Goal: Find contact information: Obtain details needed to contact an individual or organization

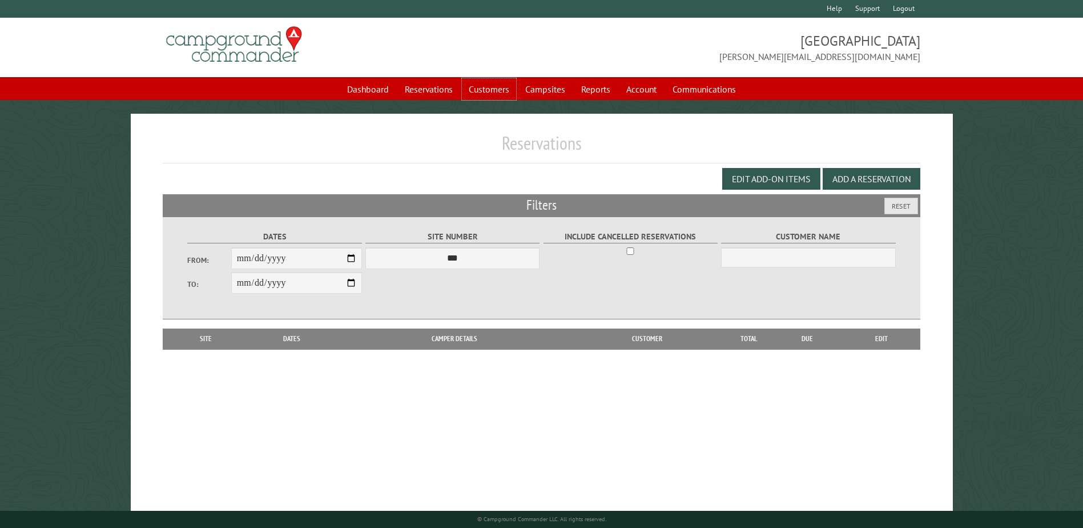
drag, startPoint x: 483, startPoint y: 91, endPoint x: 472, endPoint y: 105, distance: 18.3
click at [483, 91] on link "Customers" at bounding box center [489, 89] width 54 height 22
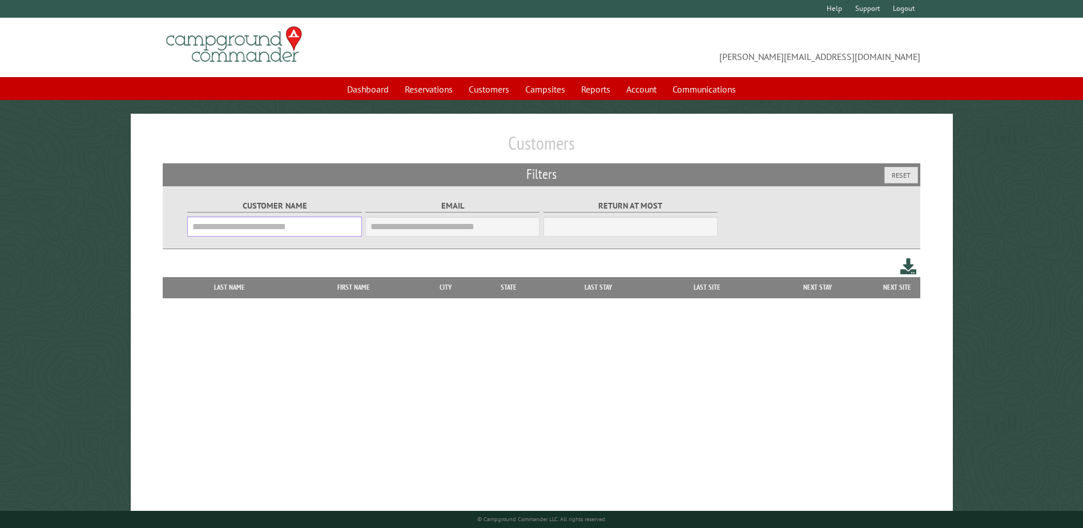
click at [302, 230] on input "Customer Name" at bounding box center [274, 226] width 174 height 20
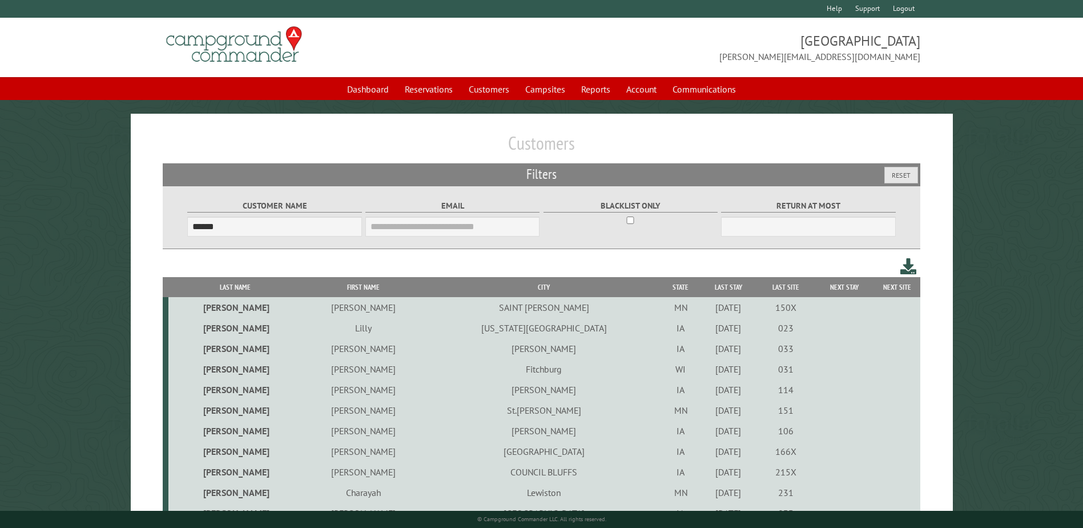
click at [220, 283] on th "Last Name" at bounding box center [234, 287] width 132 height 20
click at [313, 285] on th "First Name" at bounding box center [363, 287] width 124 height 20
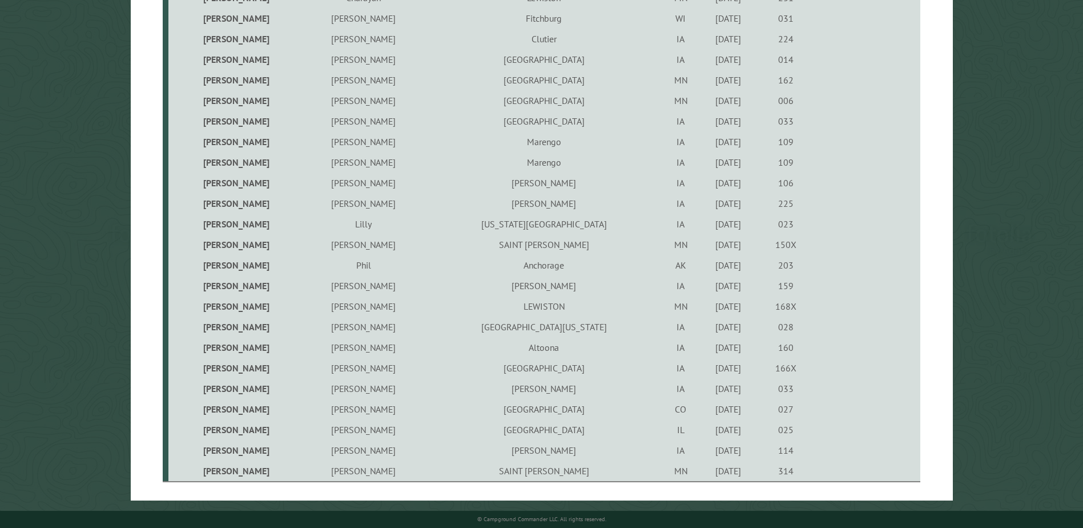
scroll to position [476, 0]
click at [461, 160] on td "Marengo" at bounding box center [544, 162] width 236 height 21
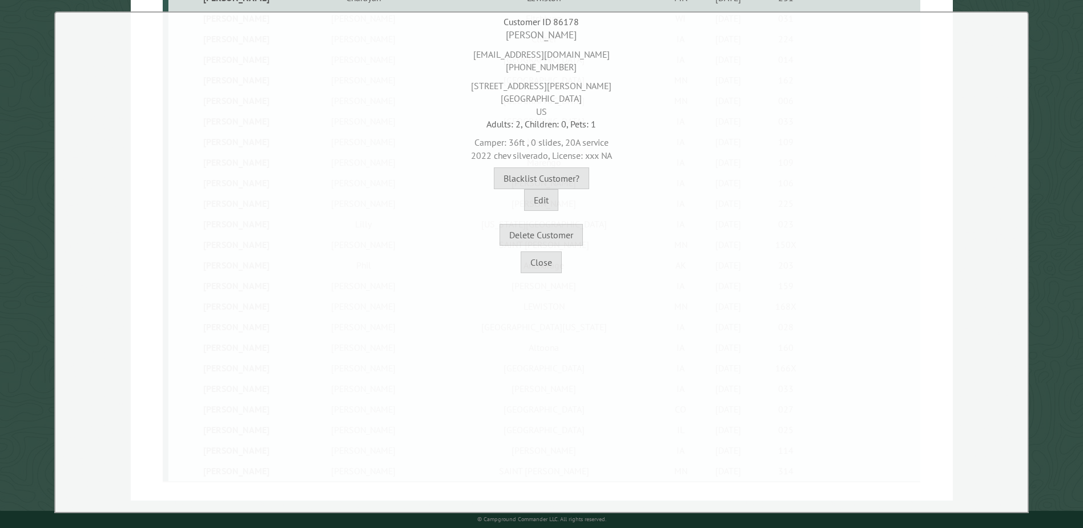
click at [548, 57] on div "[EMAIL_ADDRESS][DOMAIN_NAME] [PHONE_NUMBER]" at bounding box center [541, 57] width 967 height 31
copy div "[EMAIL_ADDRESS][DOMAIN_NAME]"
click at [525, 69] on div "[EMAIL_ADDRESS][DOMAIN_NAME] [PHONE_NUMBER]" at bounding box center [541, 57] width 967 height 31
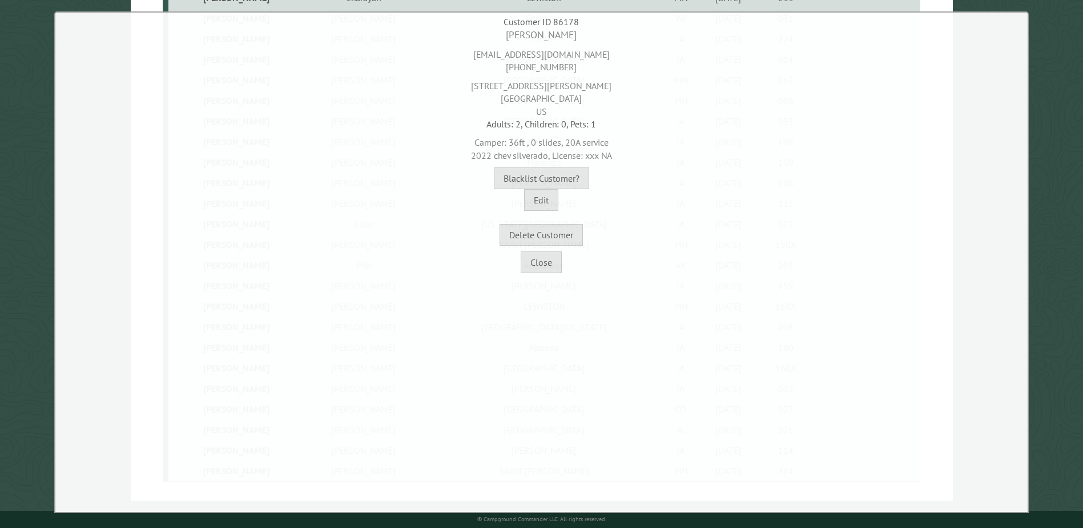
click at [525, 69] on div "[EMAIL_ADDRESS][DOMAIN_NAME] [PHONE_NUMBER]" at bounding box center [541, 57] width 967 height 31
copy div "[PHONE_NUMBER]"
click at [571, 86] on div "[STREET_ADDRESS][PERSON_NAME]" at bounding box center [541, 96] width 967 height 44
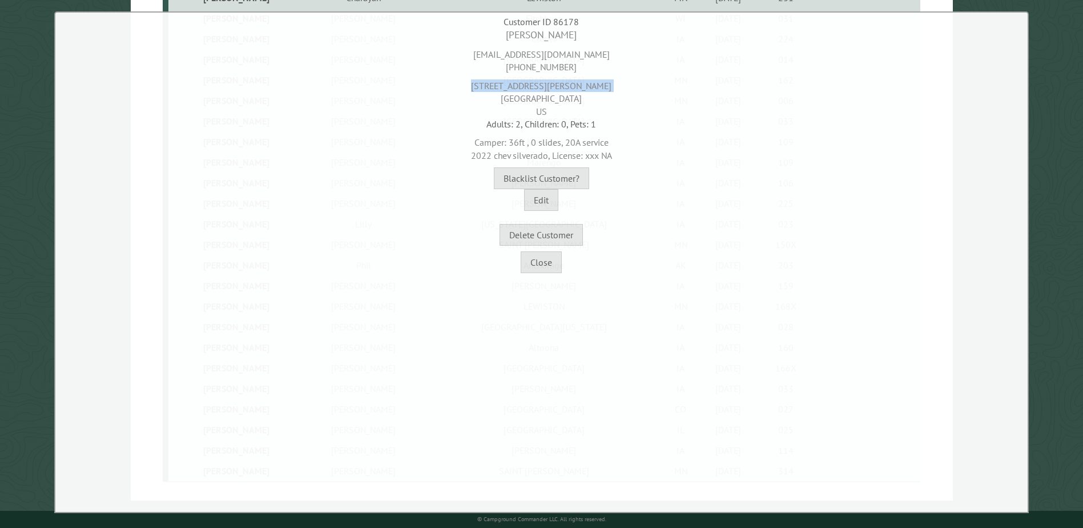
copy div "[STREET_ADDRESS][PERSON_NAME]"
click at [538, 98] on div "[STREET_ADDRESS][PERSON_NAME]" at bounding box center [541, 96] width 967 height 44
drag, startPoint x: 538, startPoint y: 98, endPoint x: 532, endPoint y: 98, distance: 5.7
click at [533, 98] on div "[STREET_ADDRESS][PERSON_NAME]" at bounding box center [541, 96] width 967 height 44
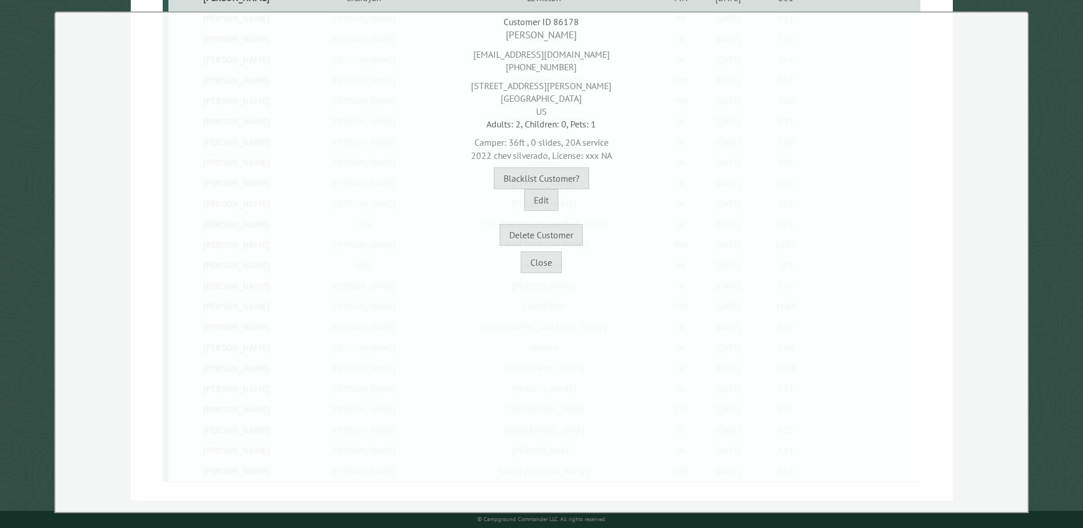
drag, startPoint x: 507, startPoint y: 99, endPoint x: 538, endPoint y: 101, distance: 31.4
click at [538, 101] on div "[STREET_ADDRESS][PERSON_NAME]" at bounding box center [541, 96] width 967 height 44
copy div "Marengo"
drag, startPoint x: 586, startPoint y: 103, endPoint x: 556, endPoint y: 103, distance: 30.3
click at [556, 103] on div "[STREET_ADDRESS][PERSON_NAME]" at bounding box center [541, 96] width 967 height 44
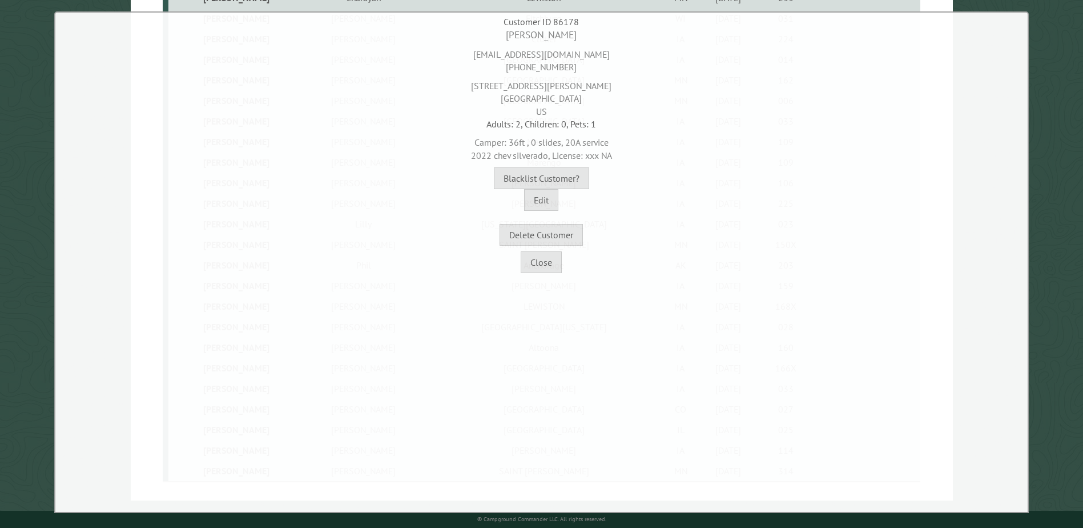
copy div "52301"
click at [555, 266] on button "Close" at bounding box center [541, 262] width 41 height 22
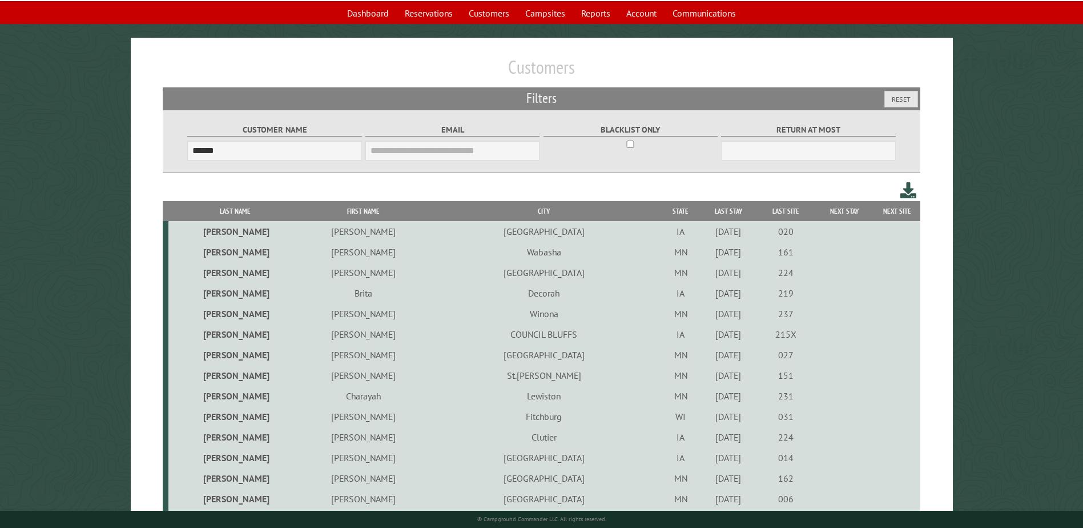
scroll to position [0, 0]
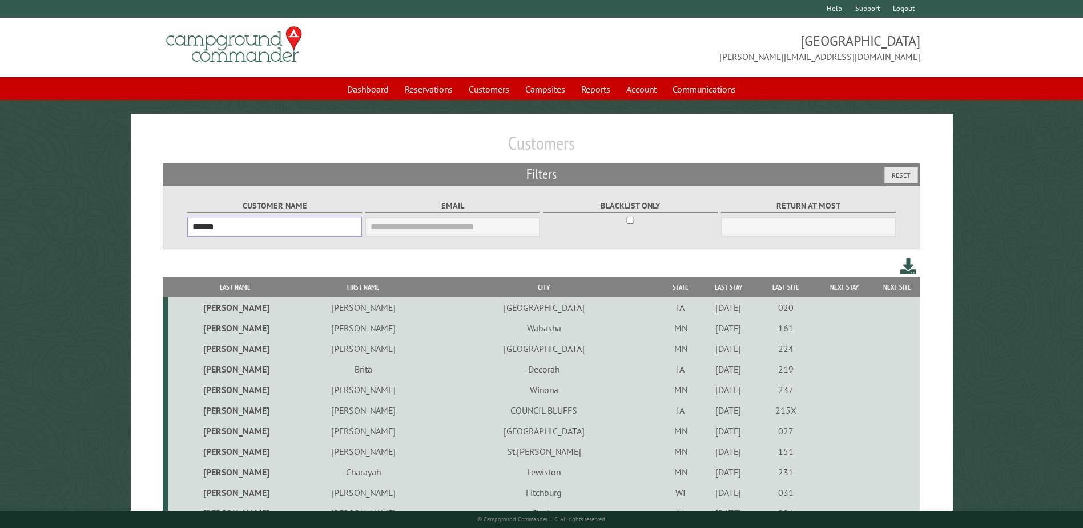
click at [259, 231] on input "******" at bounding box center [274, 226] width 174 height 20
click at [259, 231] on input "*" at bounding box center [274, 226] width 174 height 20
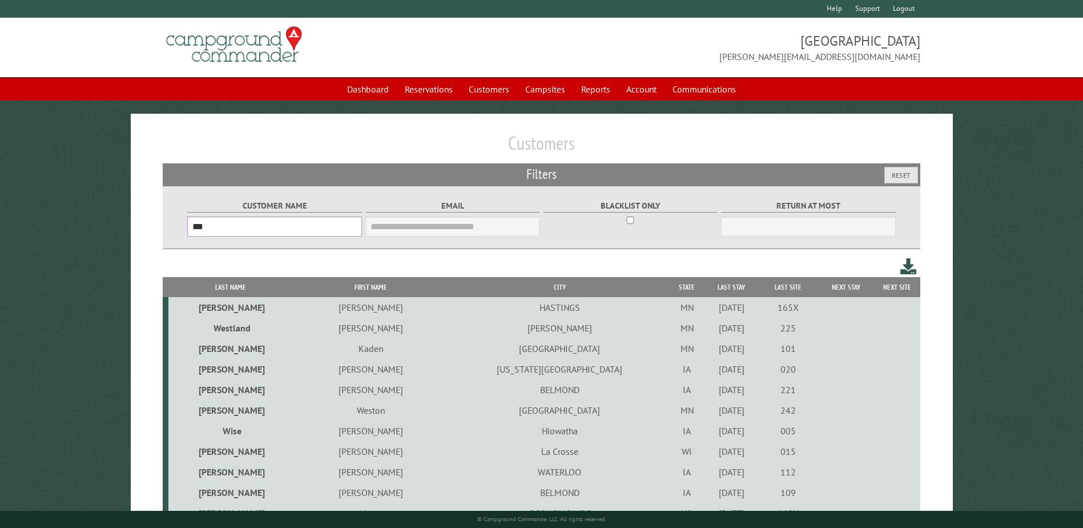
type input "***"
click at [349, 289] on th "First Name" at bounding box center [370, 287] width 157 height 20
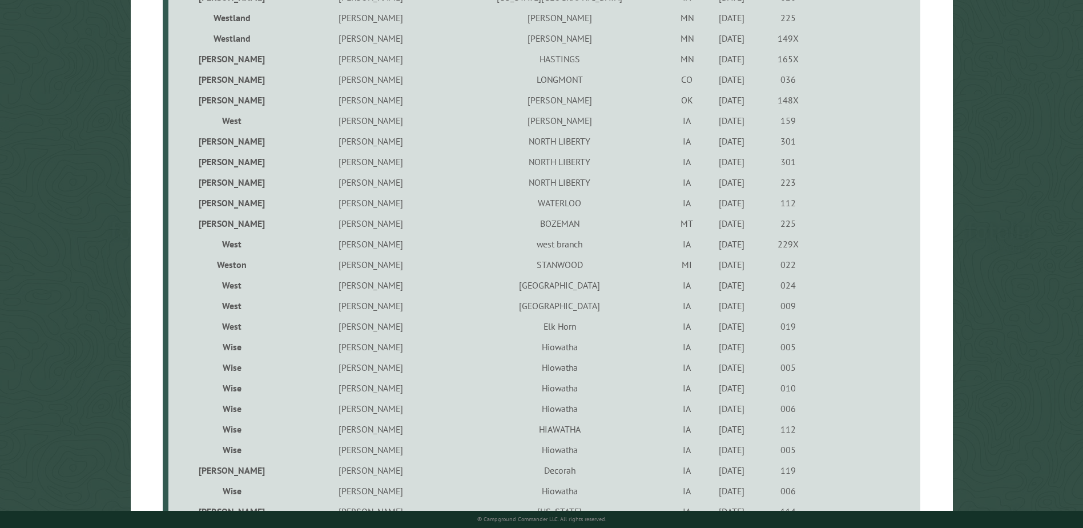
scroll to position [887, 0]
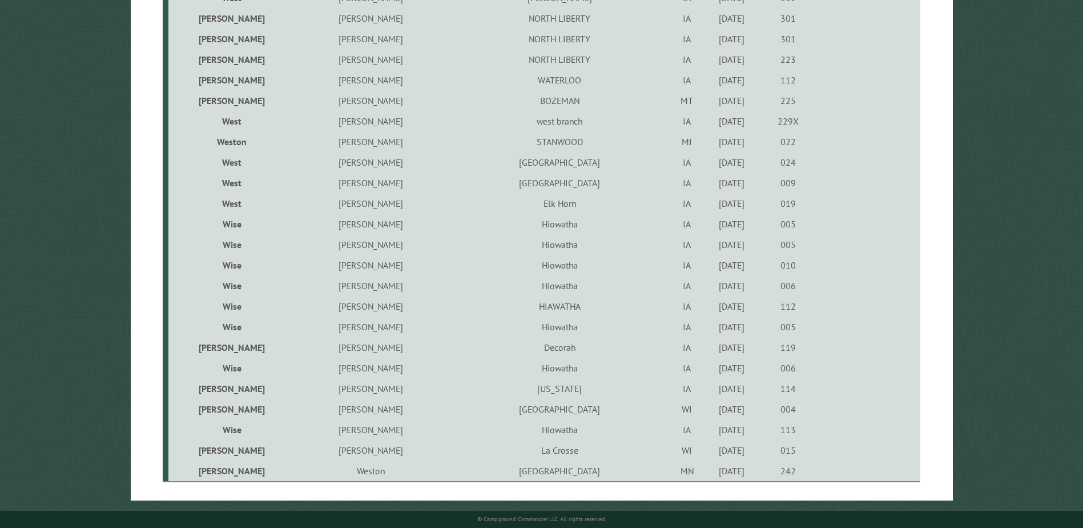
click at [460, 371] on td "Hiowatha" at bounding box center [559, 367] width 220 height 21
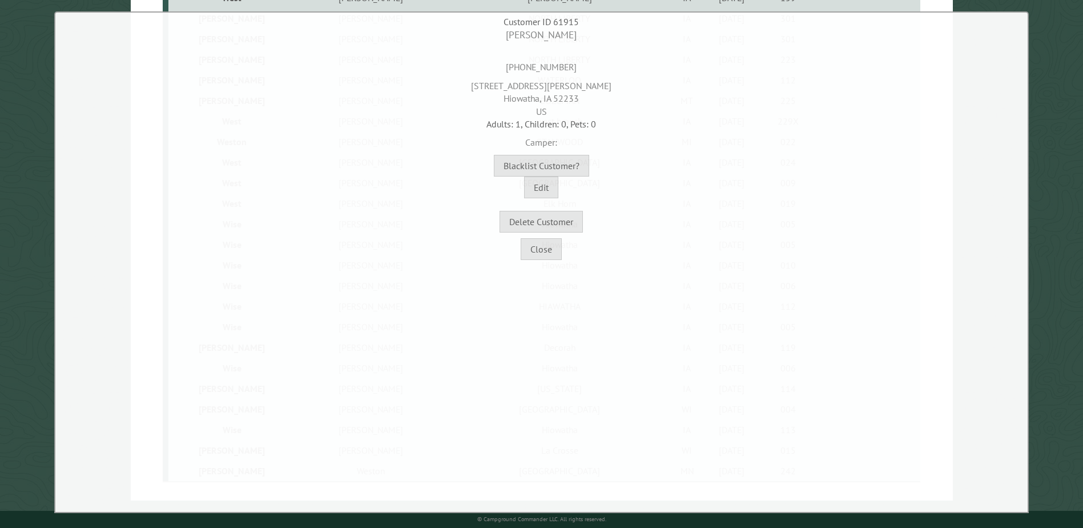
drag, startPoint x: 502, startPoint y: 87, endPoint x: 614, endPoint y: 110, distance: 114.1
click at [614, 110] on div "[STREET_ADDRESS][PERSON_NAME]" at bounding box center [541, 96] width 967 height 44
copy div "[STREET_ADDRESS][PERSON_NAME]"
click at [548, 246] on button "Close" at bounding box center [541, 249] width 41 height 22
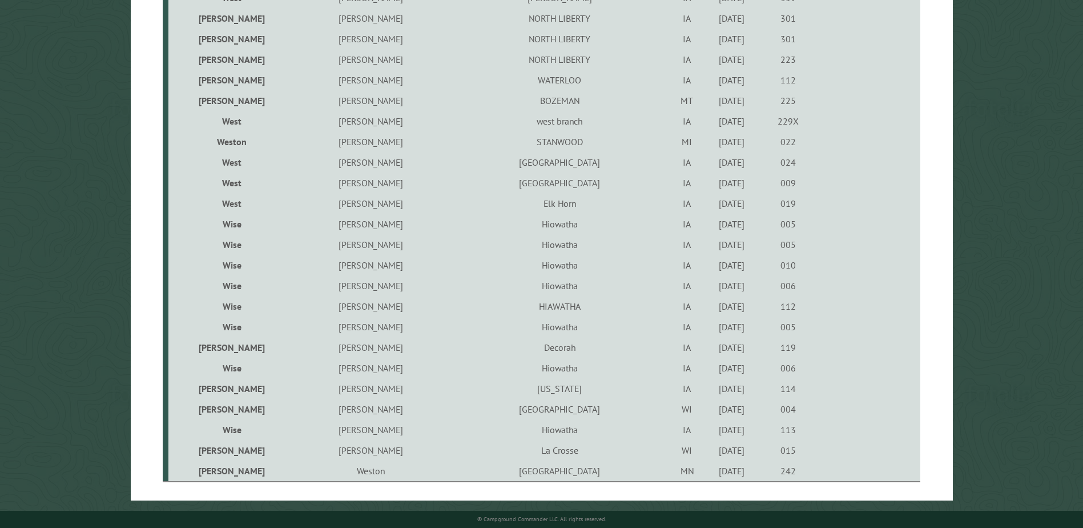
click at [472, 283] on td "Hiowatha" at bounding box center [559, 285] width 220 height 21
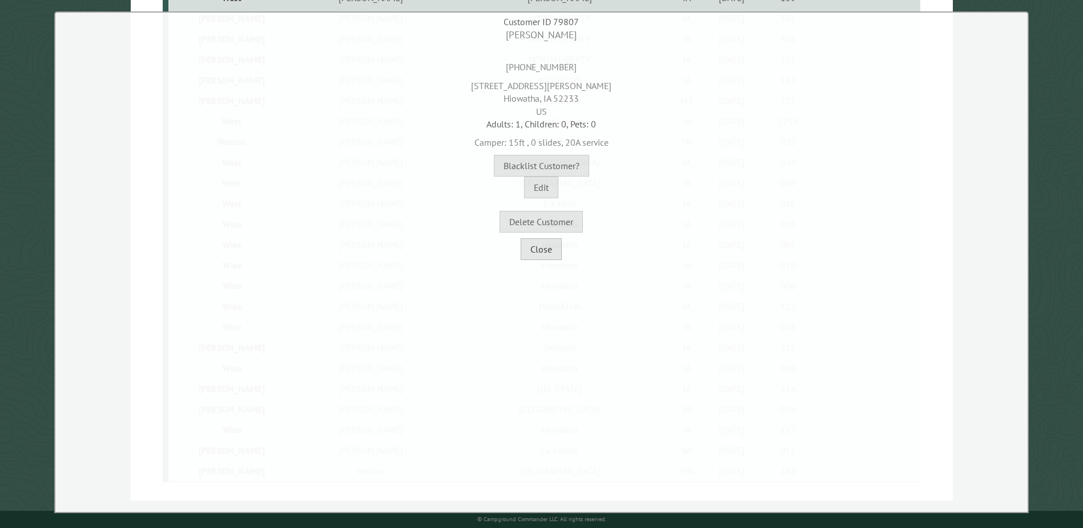
click at [543, 253] on button "Close" at bounding box center [541, 249] width 41 height 22
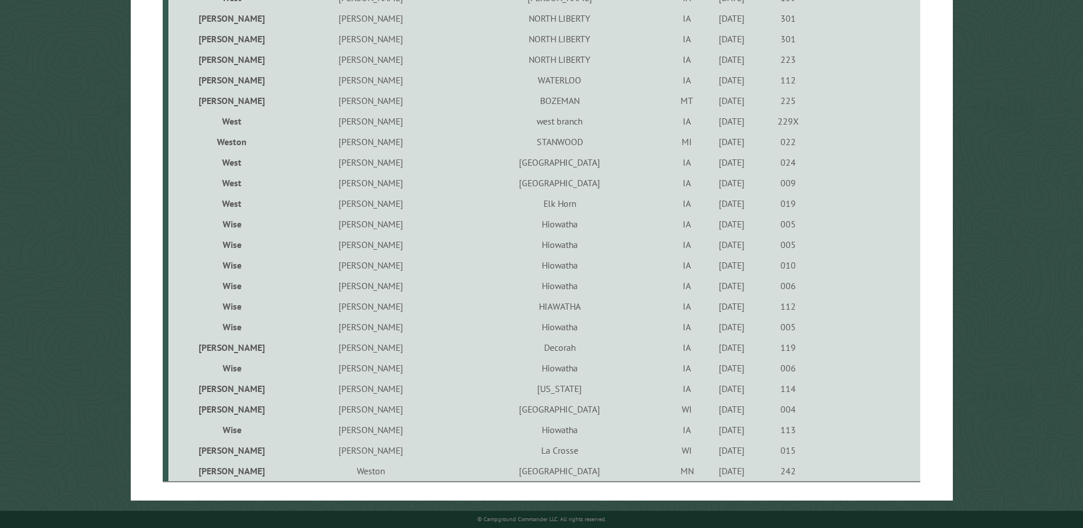
click at [482, 219] on td "Hiowatha" at bounding box center [559, 224] width 220 height 21
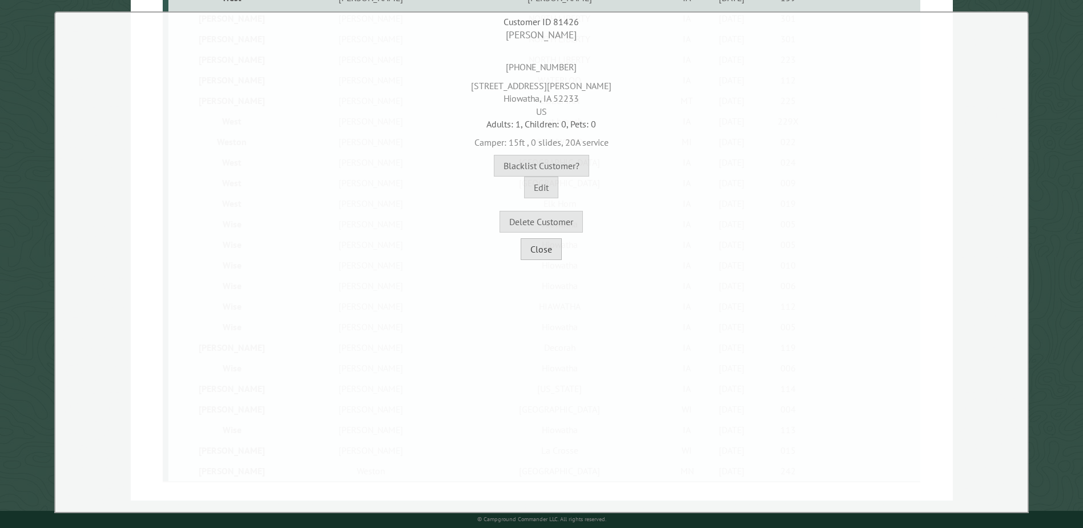
click at [524, 242] on button "Close" at bounding box center [541, 249] width 41 height 22
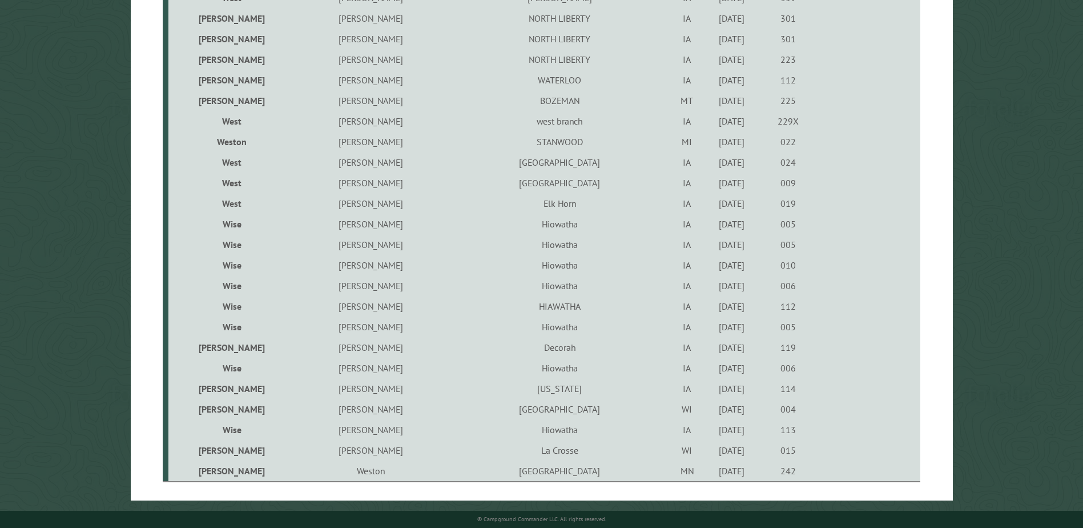
click at [469, 327] on td "Hiowatha" at bounding box center [559, 326] width 220 height 21
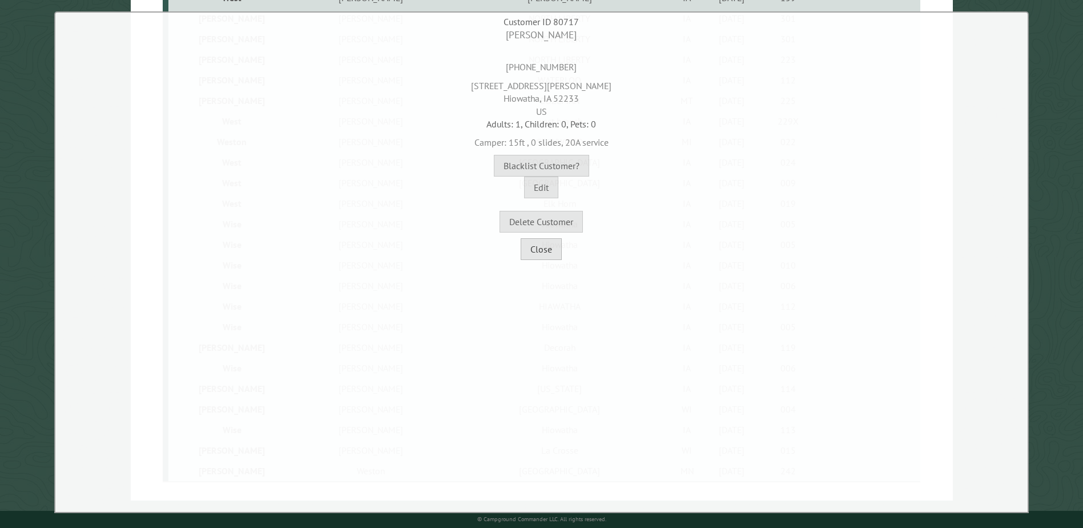
click at [542, 259] on button "Close" at bounding box center [541, 249] width 41 height 22
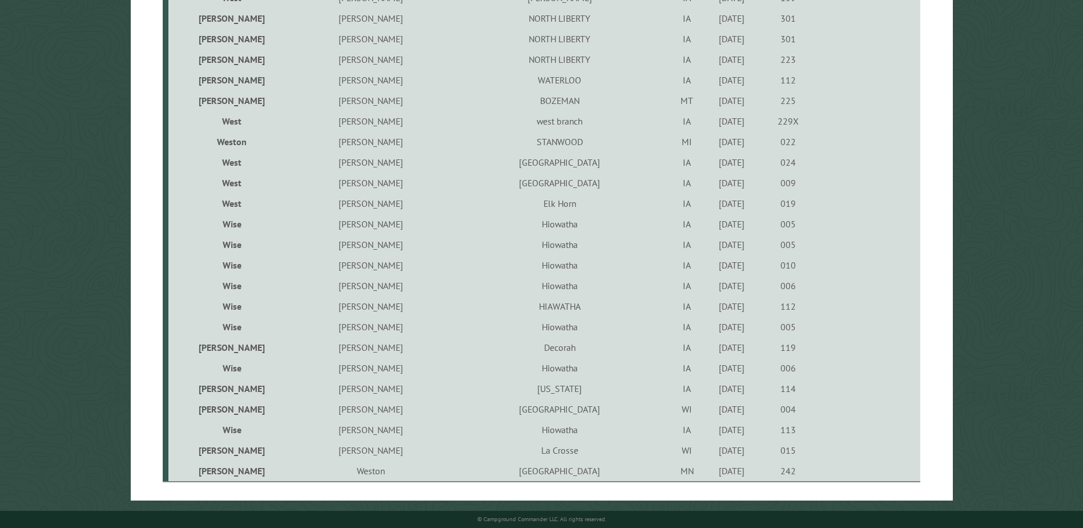
click at [456, 284] on td "Hiowatha" at bounding box center [559, 285] width 220 height 21
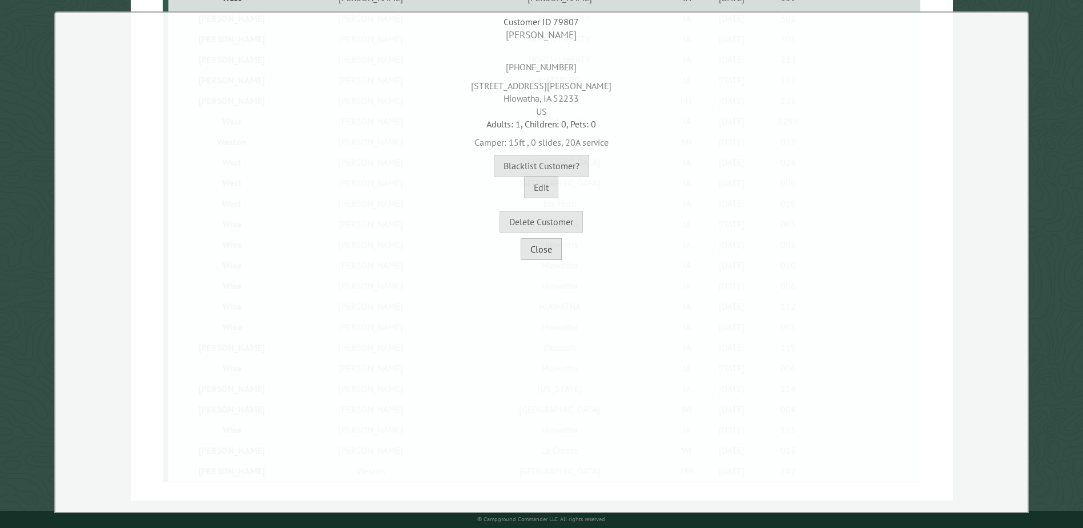
click at [549, 260] on button "Close" at bounding box center [541, 249] width 41 height 22
